Goal: Task Accomplishment & Management: Manage account settings

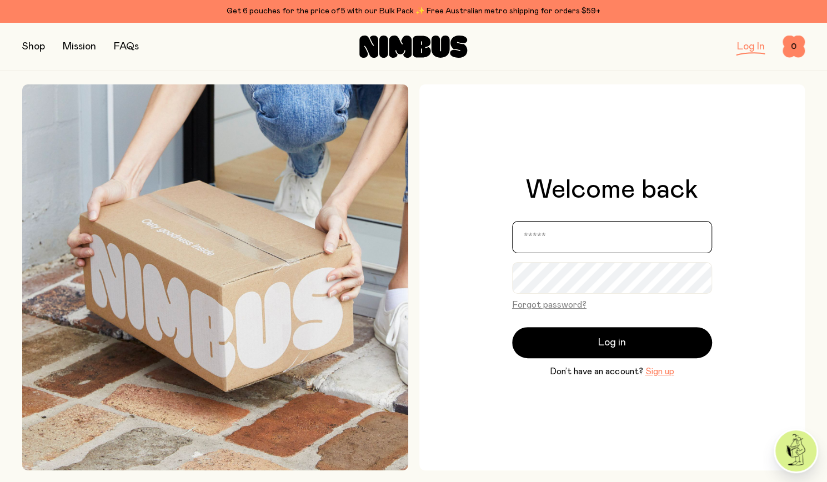
click at [571, 226] on input "email" at bounding box center [612, 237] width 200 height 32
type input "**********"
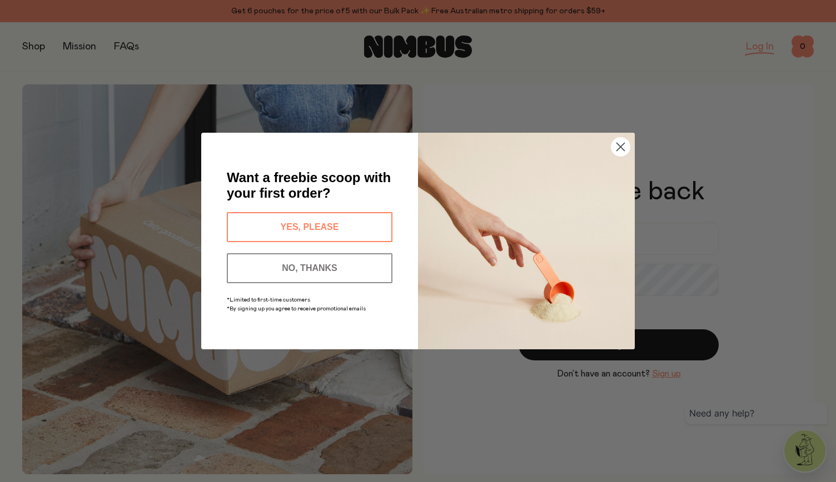
click at [291, 267] on button "NO, THANKS" at bounding box center [310, 268] width 166 height 30
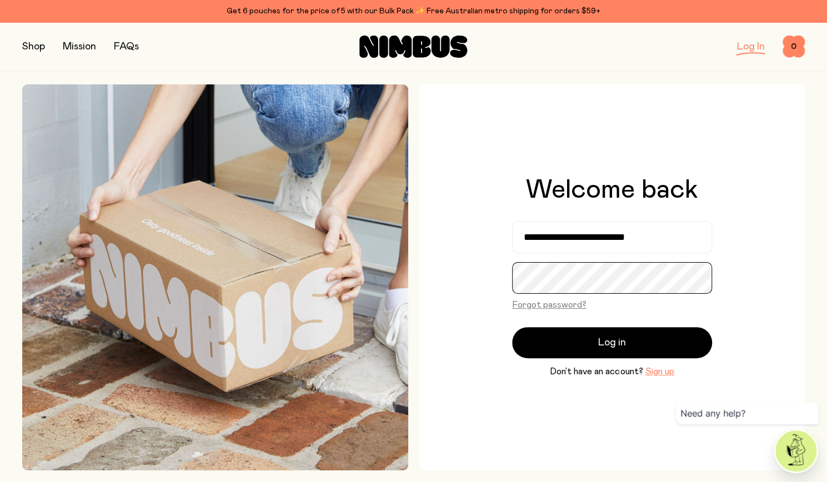
click at [509, 280] on div "**********" at bounding box center [613, 277] width 386 height 386
click at [512, 327] on button "Log in" at bounding box center [612, 342] width 200 height 31
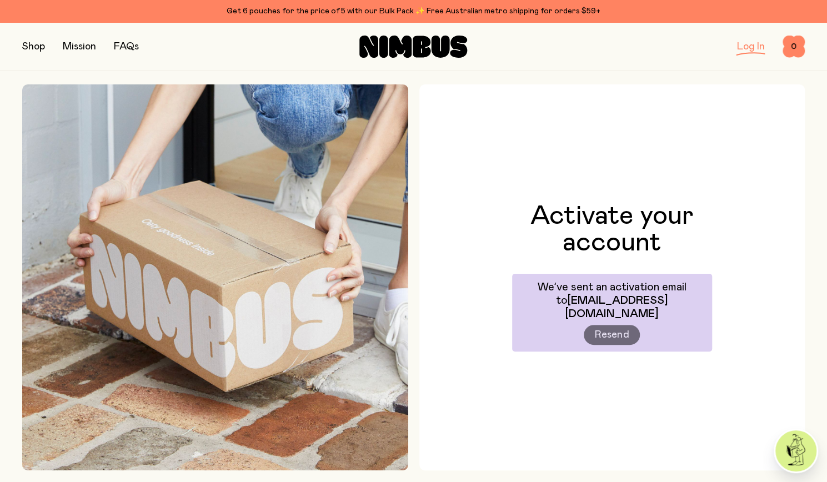
click at [751, 49] on link "Log In" at bounding box center [751, 47] width 28 height 10
click at [751, 48] on link "Log In" at bounding box center [751, 47] width 28 height 10
click at [747, 45] on link "Log In" at bounding box center [751, 47] width 28 height 10
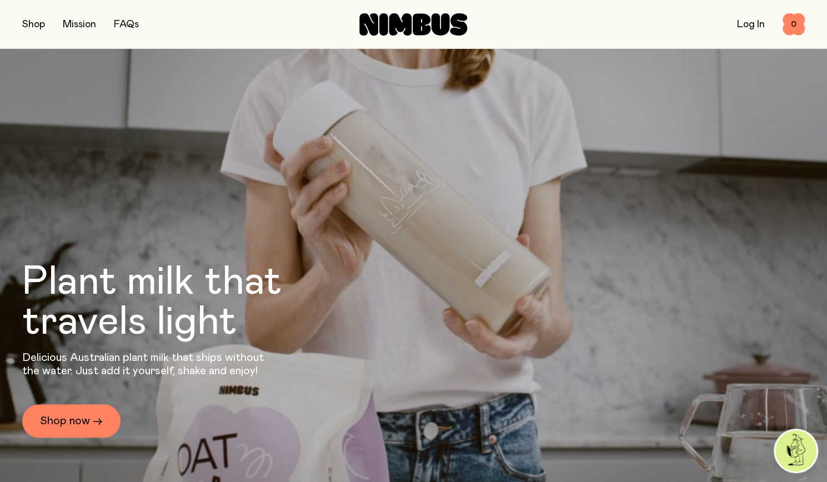
click at [731, 29] on div "Log In 0 0" at bounding box center [674, 24] width 261 height 22
click at [741, 25] on link "Log In" at bounding box center [751, 24] width 28 height 10
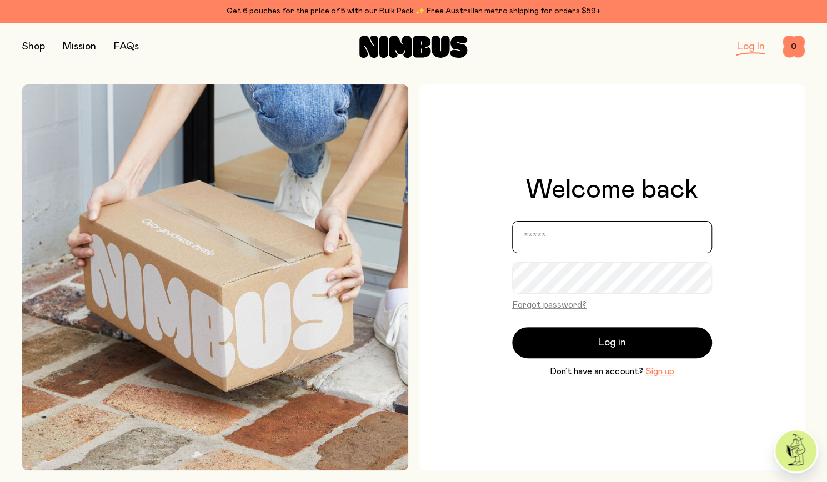
type input "**********"
click at [580, 236] on input "**********" at bounding box center [612, 237] width 200 height 32
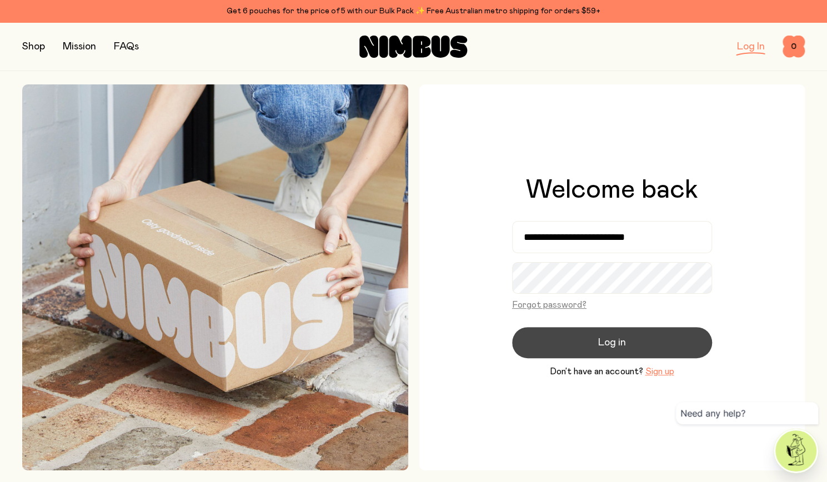
click at [631, 335] on button "Log in" at bounding box center [612, 342] width 200 height 31
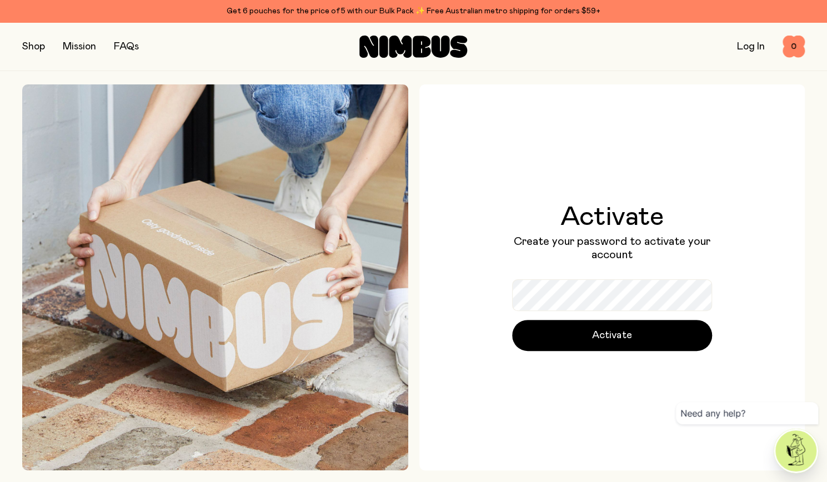
click at [642, 260] on p "Create your password to activate your account" at bounding box center [612, 248] width 200 height 27
click at [480, 311] on div "Activate Create your password to activate your account Activate" at bounding box center [613, 277] width 386 height 386
click at [512, 320] on button "Activate" at bounding box center [612, 335] width 200 height 31
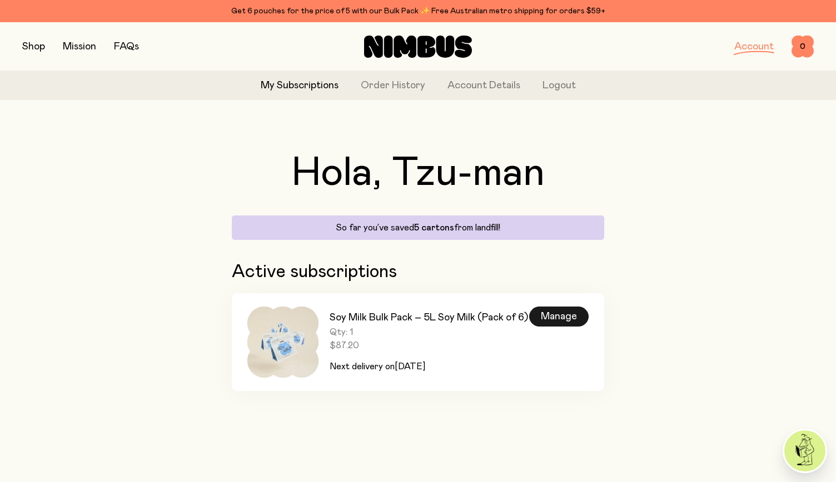
click at [561, 312] on div "Manage" at bounding box center [558, 317] width 59 height 20
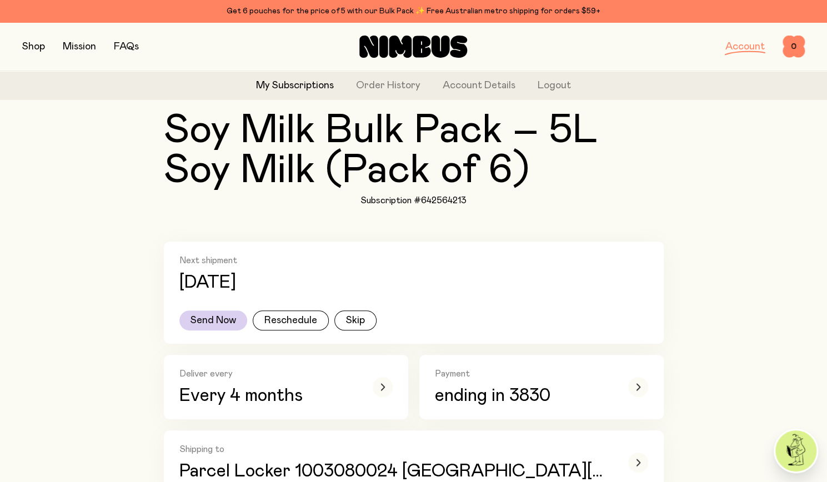
scroll to position [167, 0]
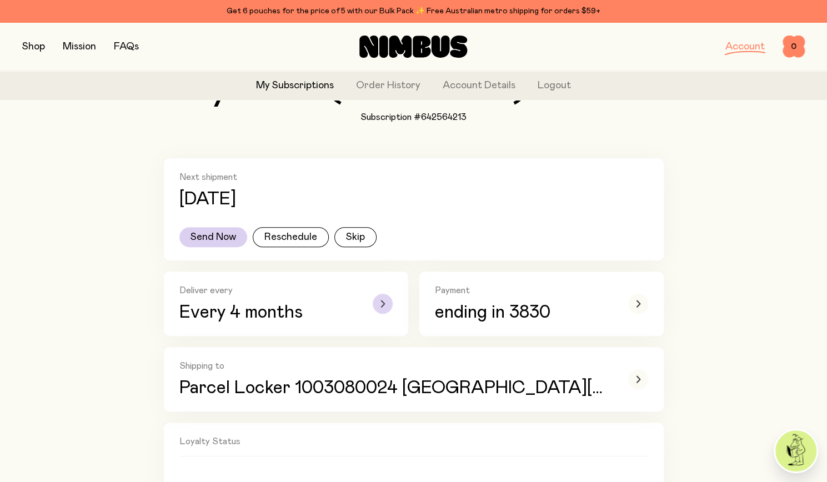
click at [381, 304] on icon "button" at bounding box center [383, 304] width 4 height 7
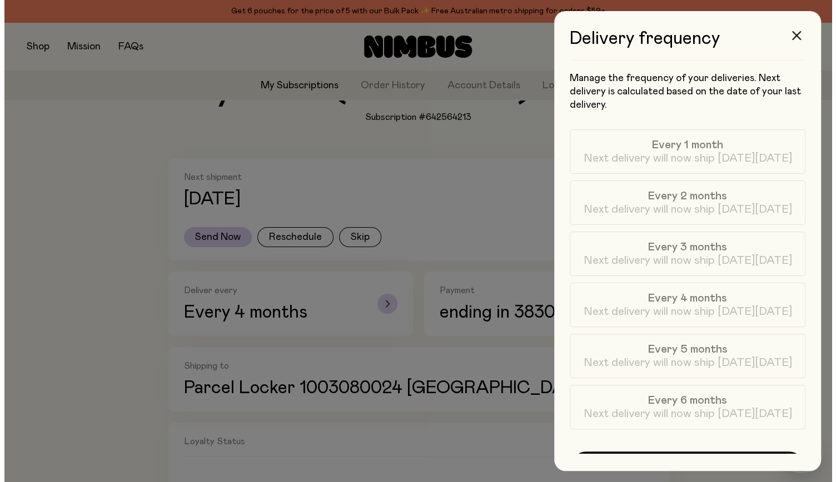
scroll to position [0, 0]
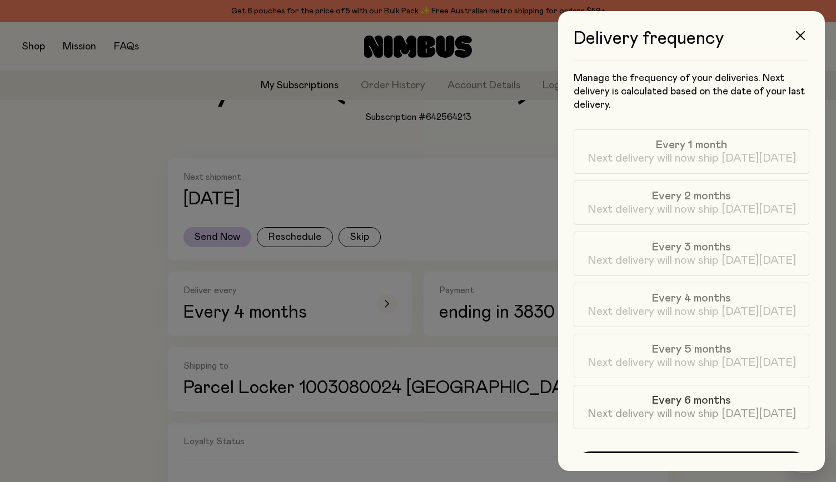
click at [755, 403] on label "Every 6 months Next delivery will now ship on Fri, Mar 20" at bounding box center [691, 407] width 236 height 44
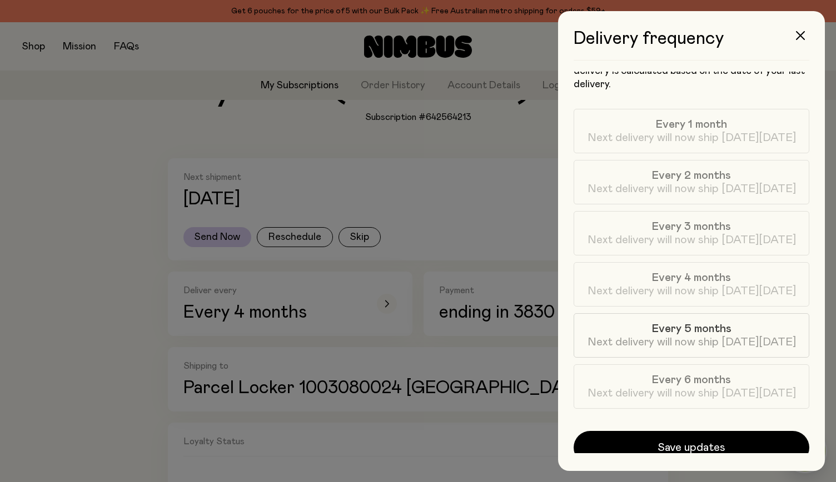
scroll to position [31, 0]
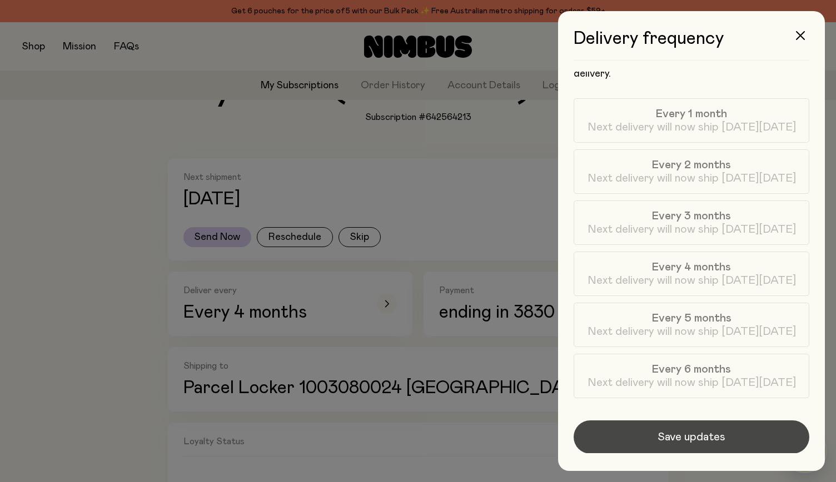
click at [731, 441] on button "Save updates" at bounding box center [691, 437] width 236 height 33
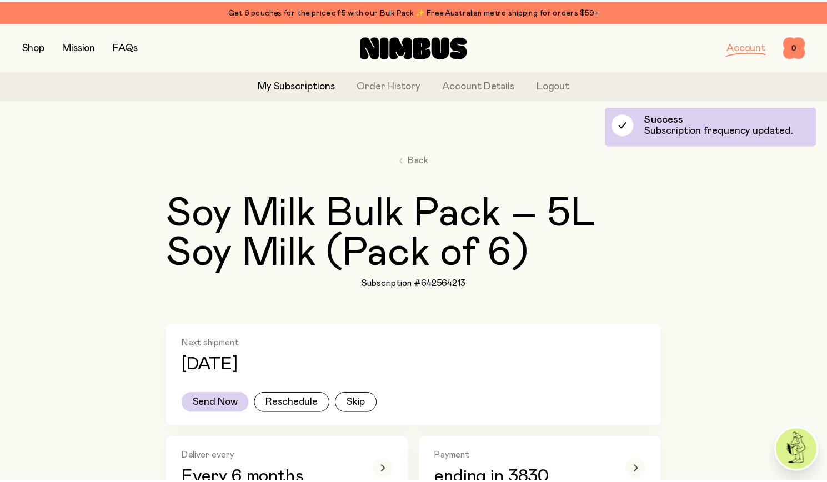
scroll to position [167, 0]
